Goal: Task Accomplishment & Management: Use online tool/utility

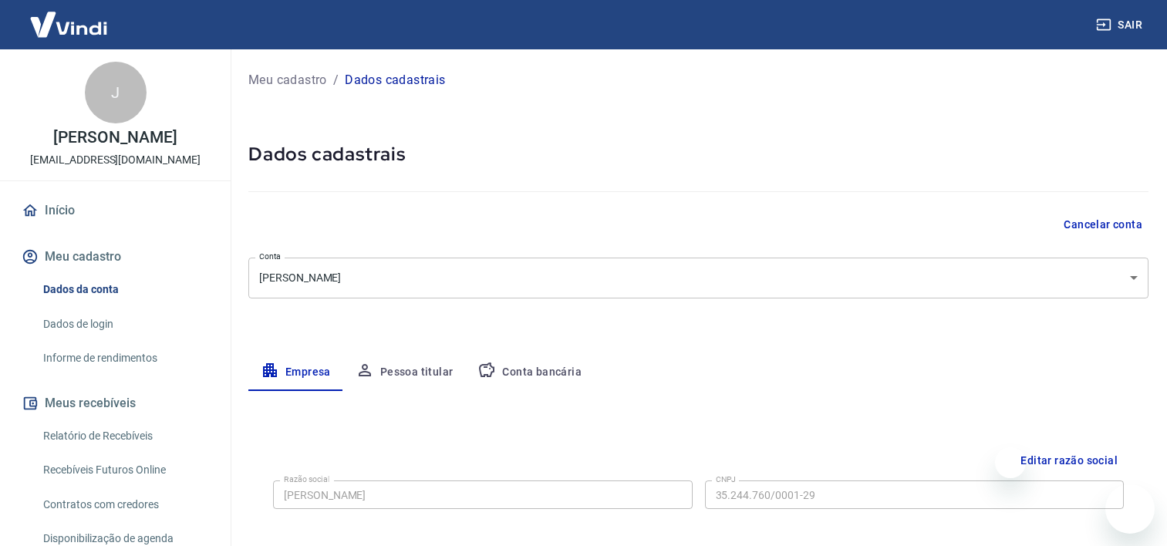
select select "RS"
select select "business"
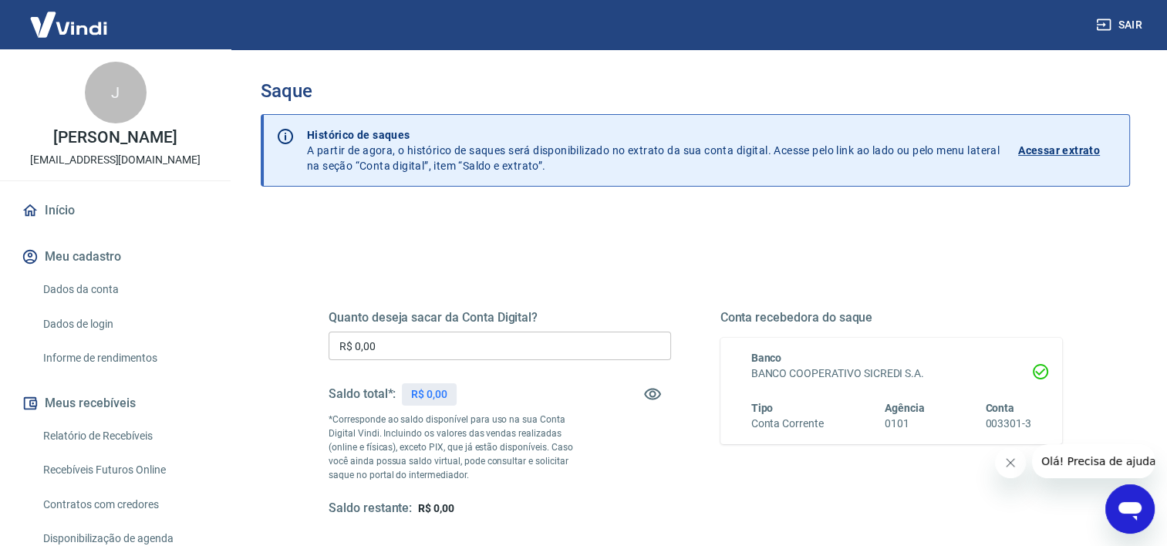
click at [93, 31] on img at bounding box center [69, 24] width 100 height 47
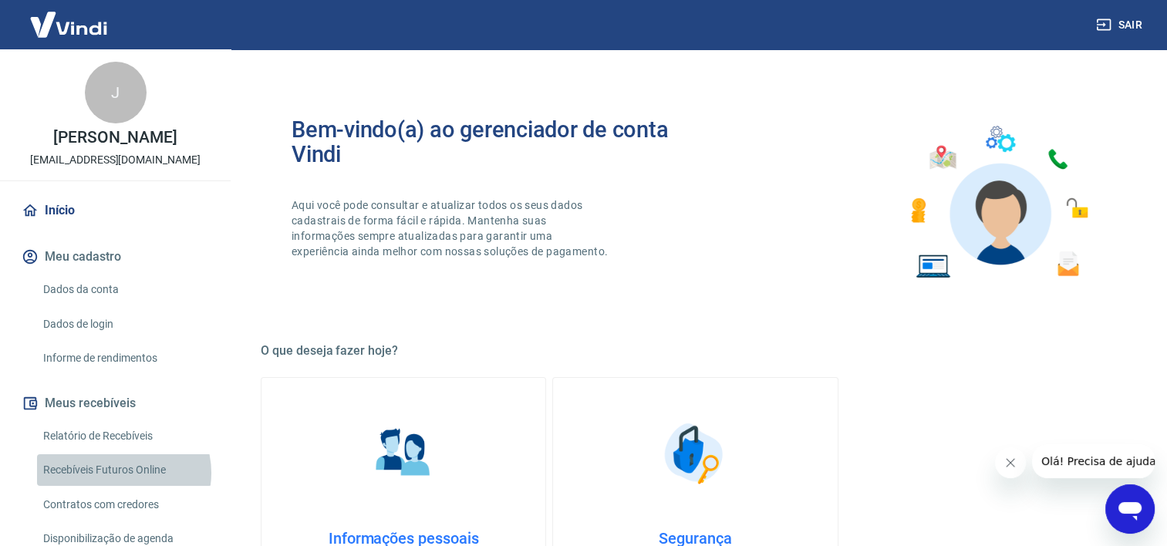
click at [123, 473] on link "Recebíveis Futuros Online" at bounding box center [124, 470] width 175 height 32
